Goal: Information Seeking & Learning: Learn about a topic

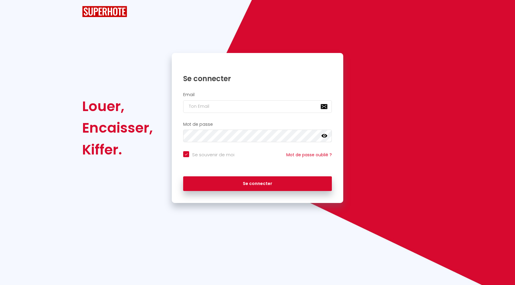
checkbox input "true"
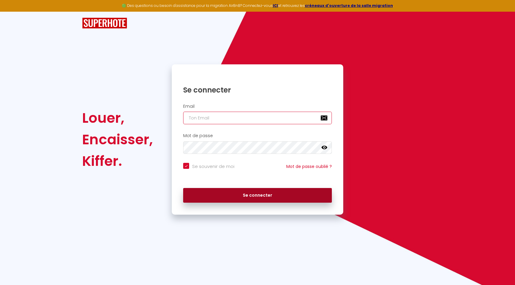
type input "[EMAIL_ADDRESS][DOMAIN_NAME]"
click at [257, 195] on button "Se connecter" at bounding box center [257, 195] width 149 height 15
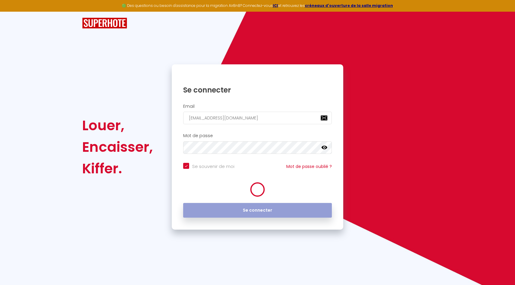
checkbox input "true"
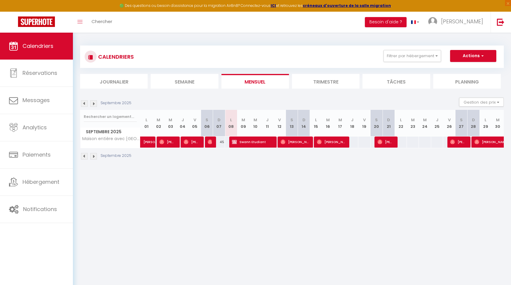
click at [94, 158] on img at bounding box center [93, 156] width 7 height 7
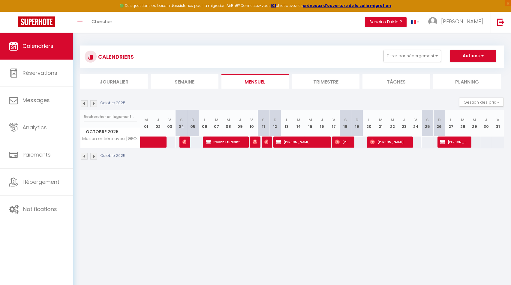
click at [85, 157] on img at bounding box center [84, 156] width 7 height 7
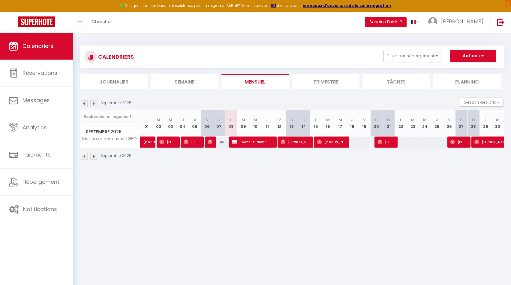
click at [94, 154] on img at bounding box center [93, 156] width 7 height 7
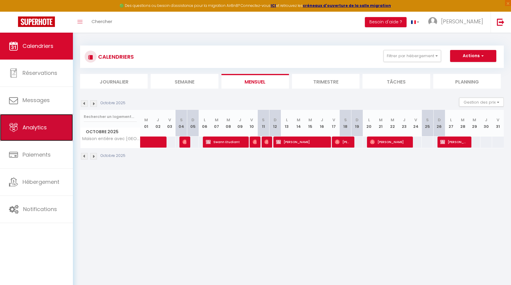
click at [48, 130] on link "Analytics" at bounding box center [36, 127] width 73 height 27
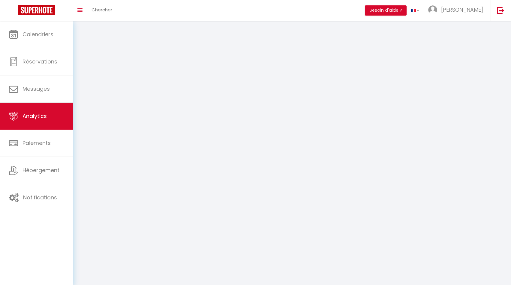
select select "2025"
select select "9"
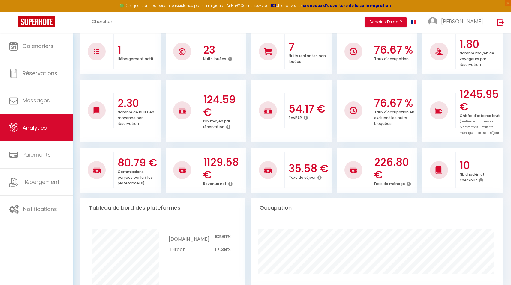
scroll to position [60, 0]
